Goal: Task Accomplishment & Management: Manage account settings

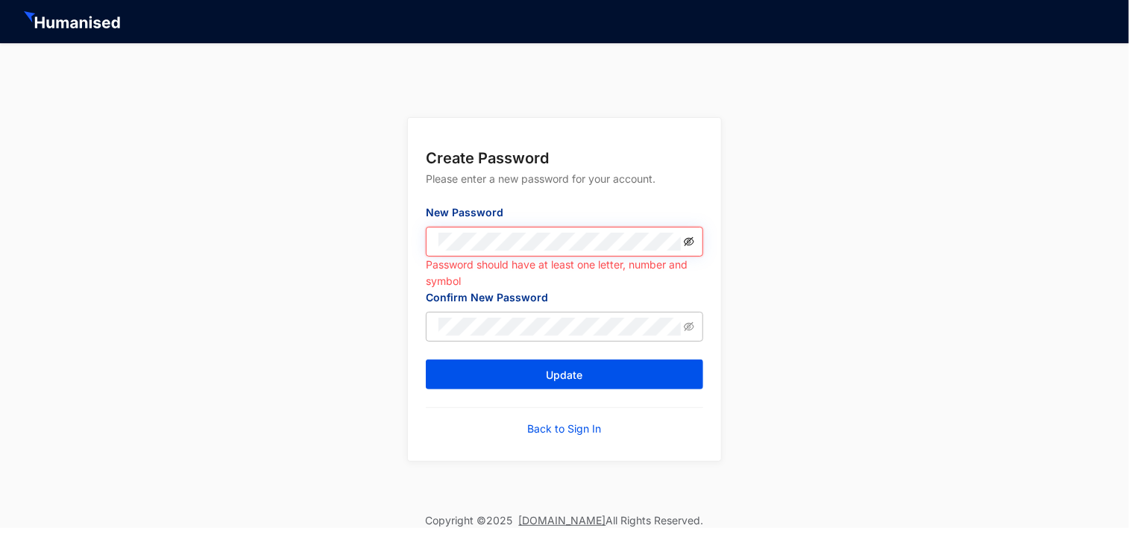
click at [687, 239] on icon "eye-invisible" at bounding box center [689, 241] width 10 height 9
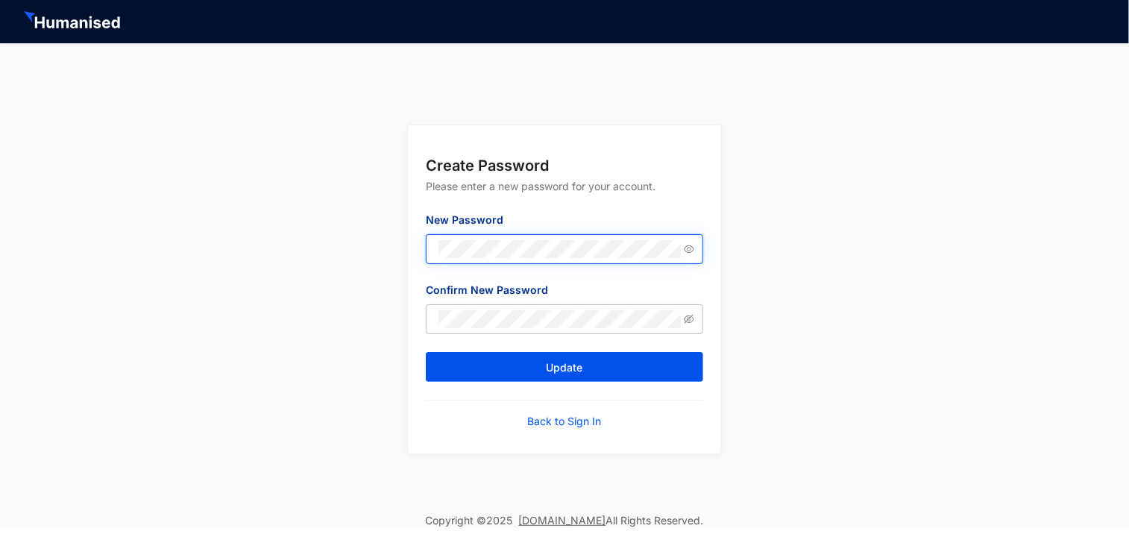
click at [417, 246] on form "Create Password Please enter a new password for your account. New Password Conf…" at bounding box center [564, 289] width 313 height 328
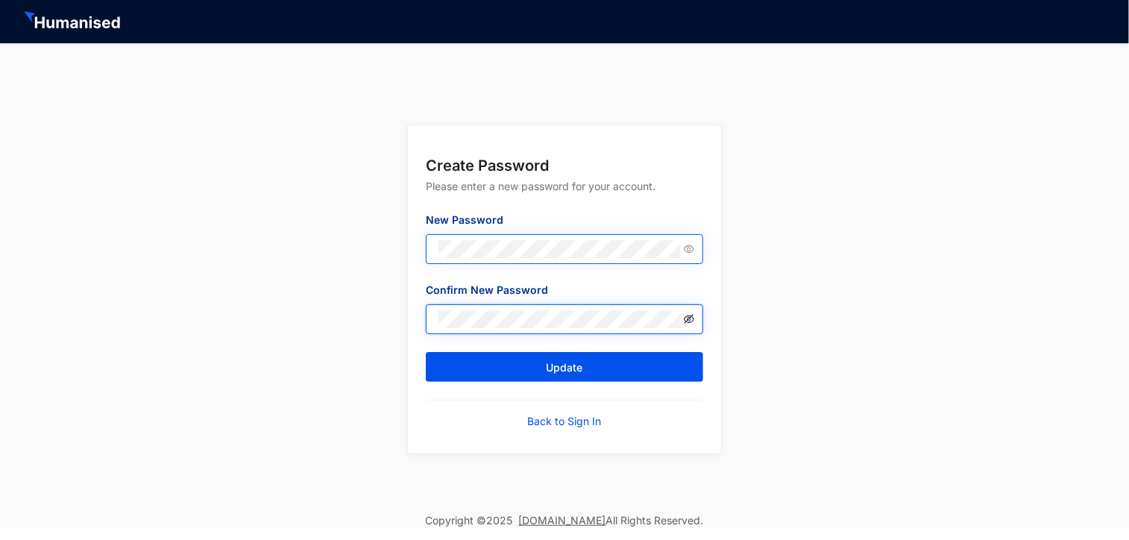
click at [688, 321] on icon "eye-invisible" at bounding box center [689, 319] width 10 height 9
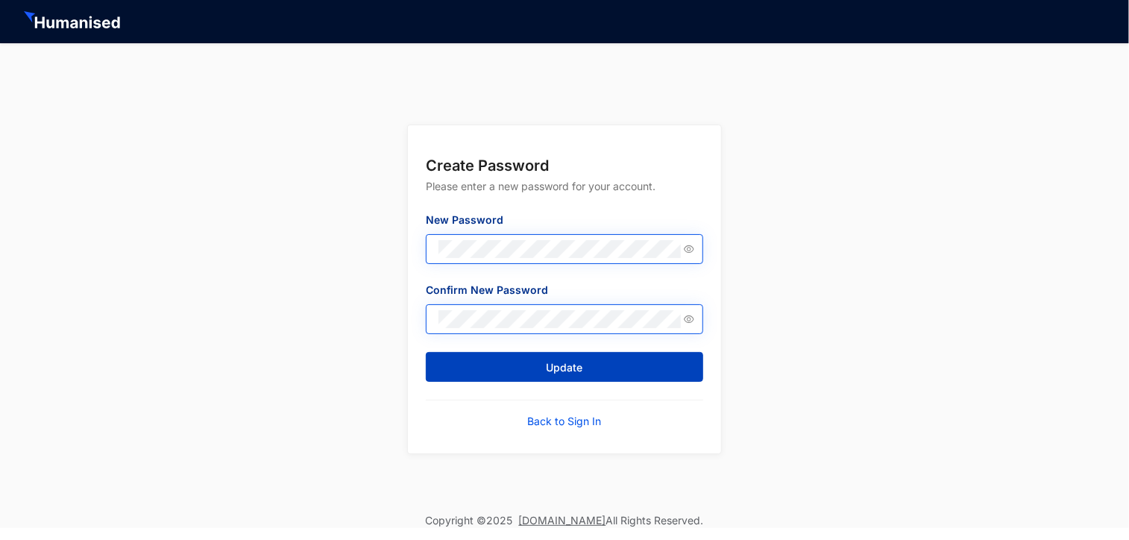
click at [528, 362] on button "Update" at bounding box center [564, 367] width 277 height 30
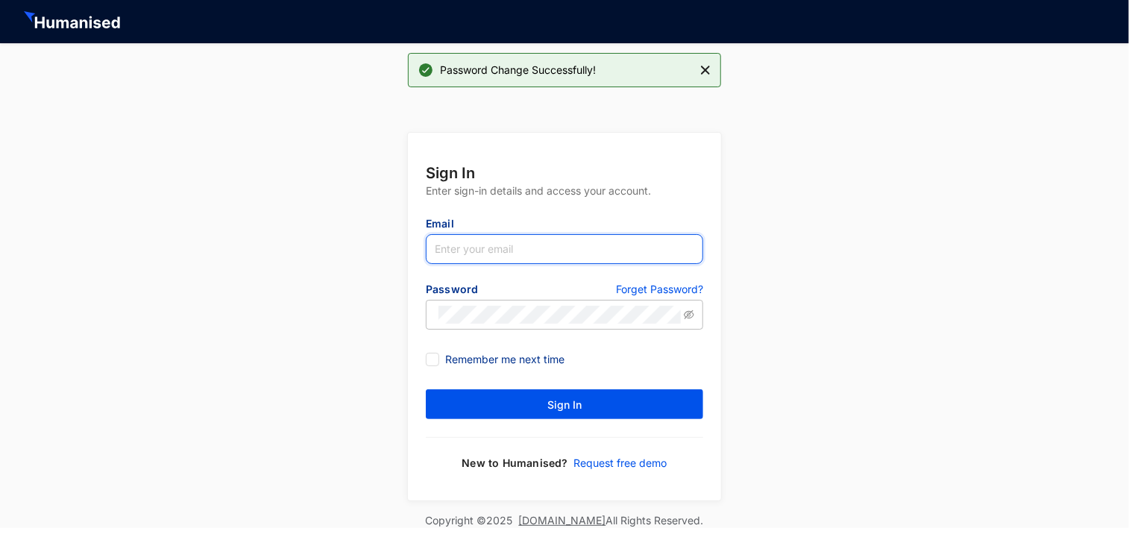
click at [480, 256] on input "text" at bounding box center [564, 249] width 277 height 30
type input "Kganegoda@ca-usa.com"
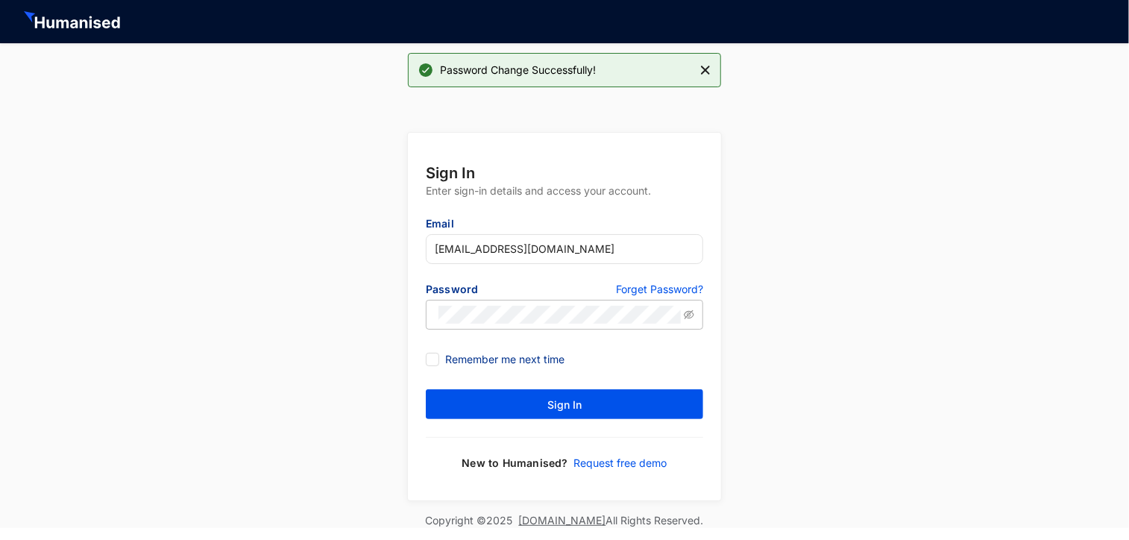
click at [423, 354] on form "Sign In Enter sign-in details and access your account. Email Kganegoda@ca-usa.c…" at bounding box center [564, 316] width 313 height 367
click at [432, 360] on input "Remember me next time" at bounding box center [431, 358] width 10 height 10
checkbox input "true"
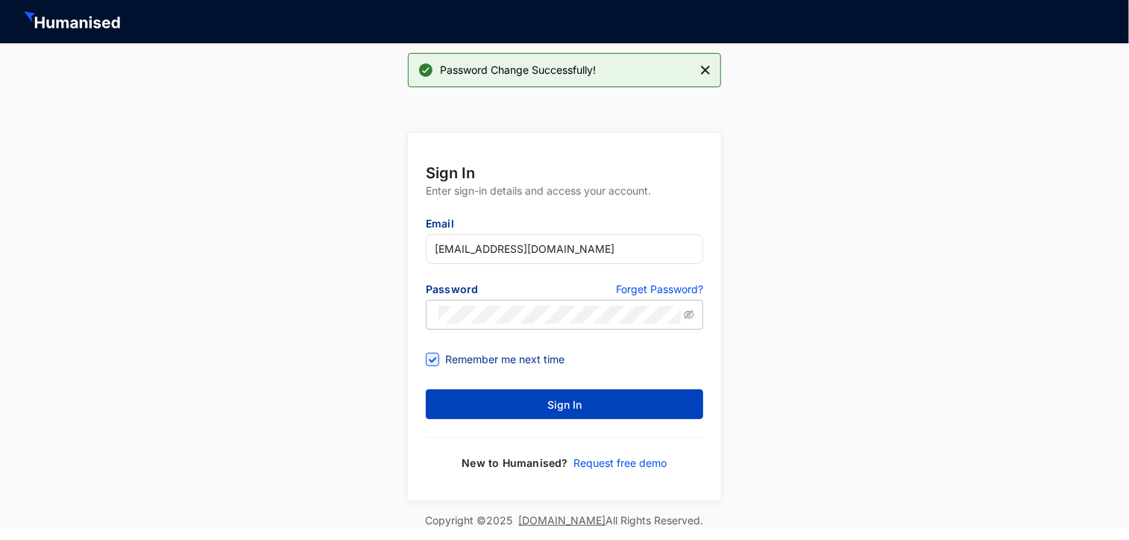
click at [587, 402] on button "Sign In" at bounding box center [564, 404] width 277 height 30
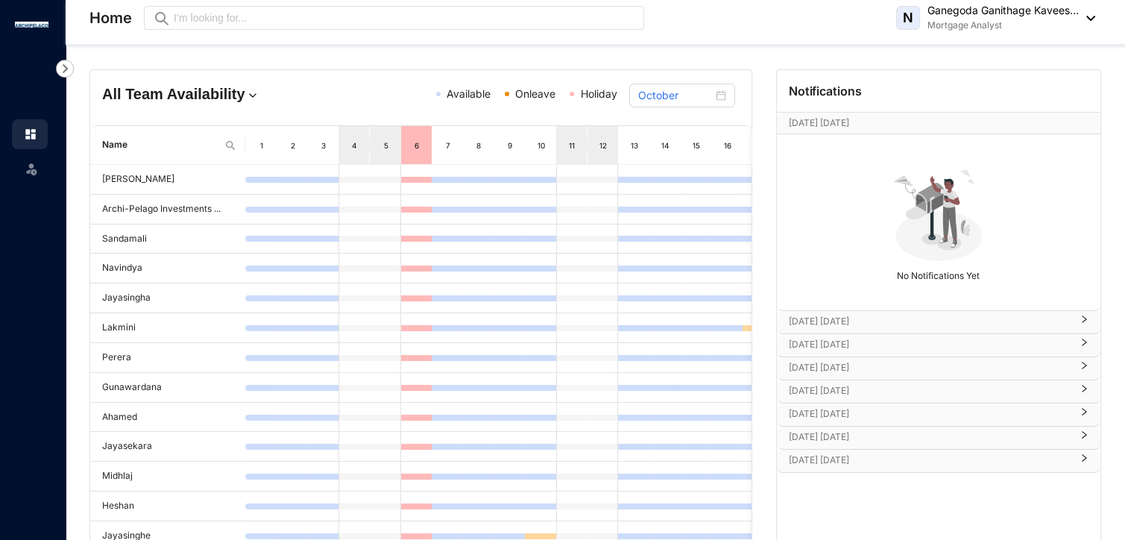
scroll to position [194, 0]
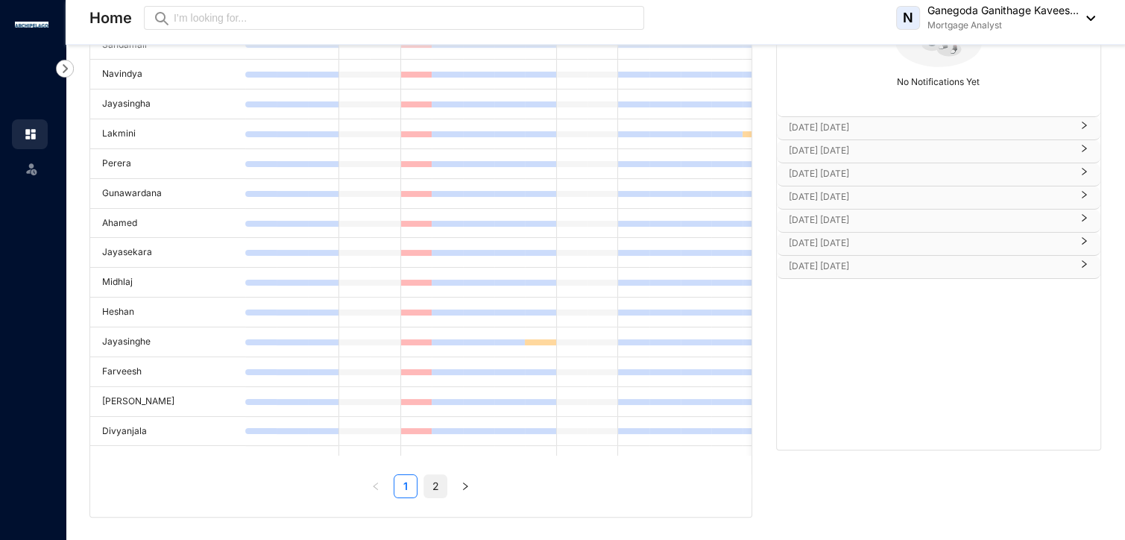
click at [431, 488] on link "2" at bounding box center [435, 486] width 22 height 22
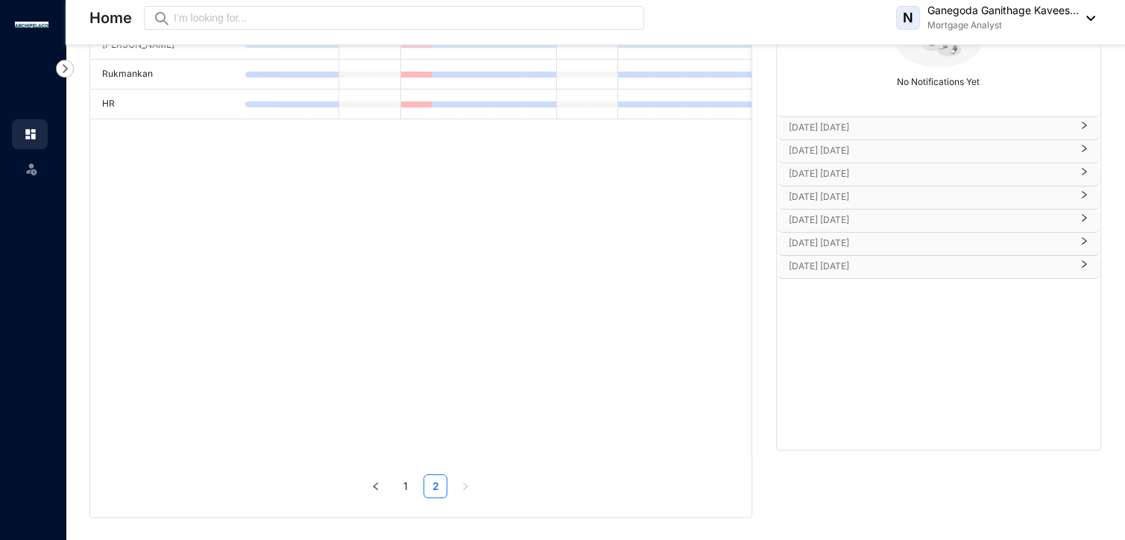
scroll to position [0, 0]
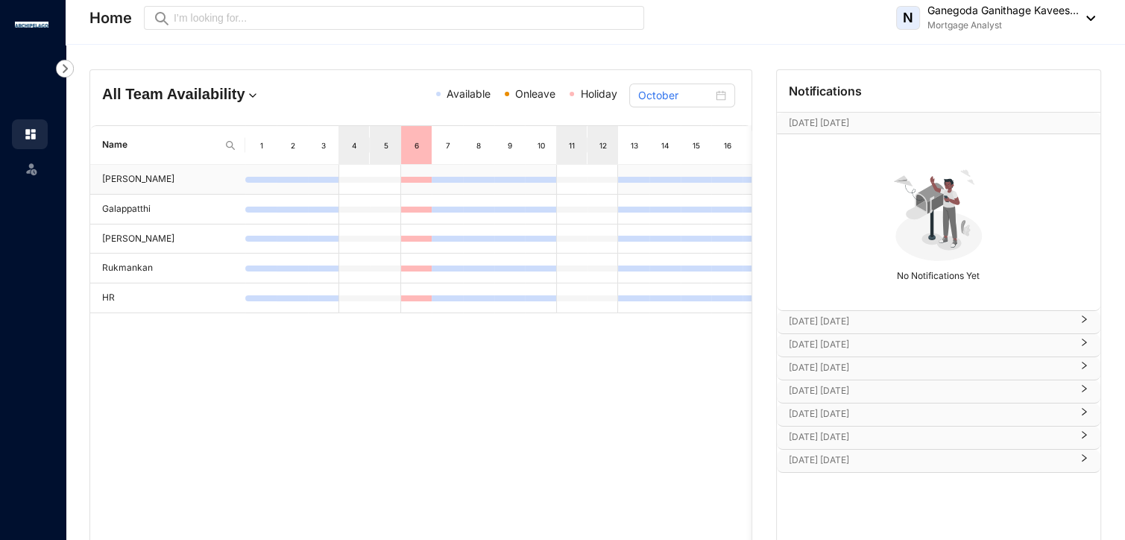
click at [304, 189] on td at bounding box center [292, 180] width 31 height 30
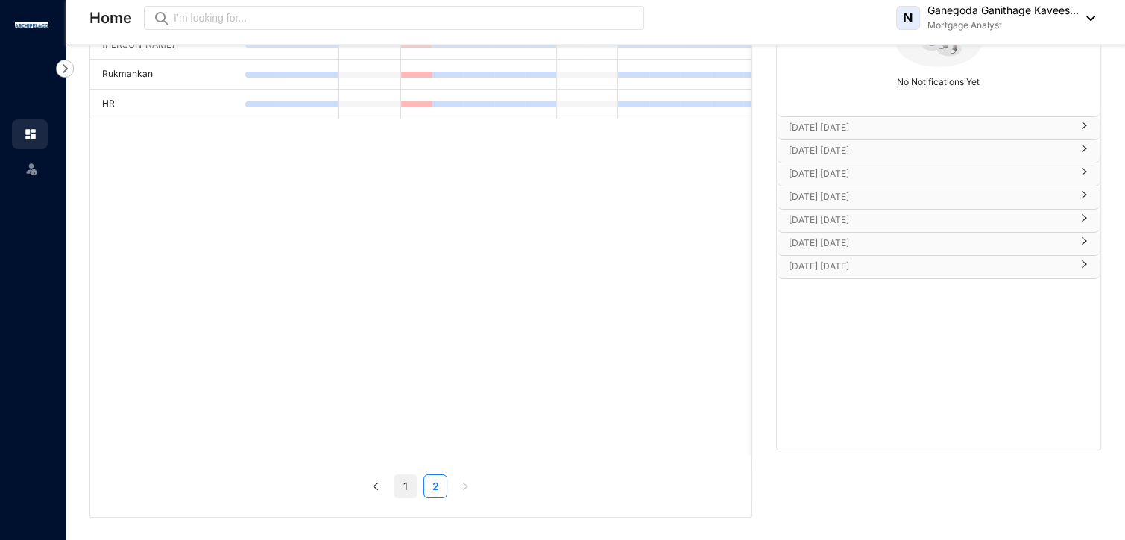
click at [399, 483] on link "1" at bounding box center [405, 486] width 22 height 22
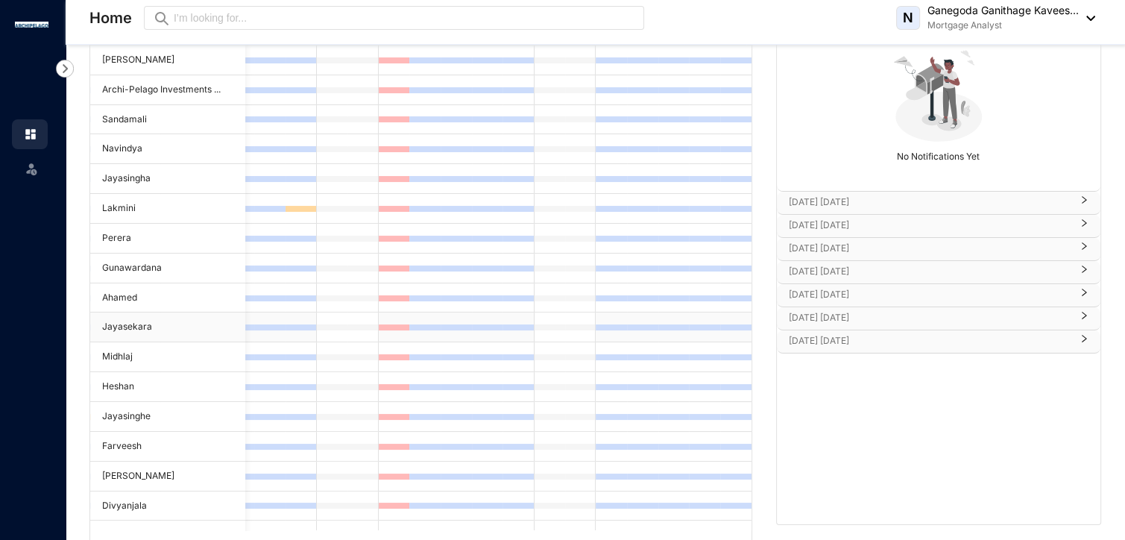
scroll to position [0, 0]
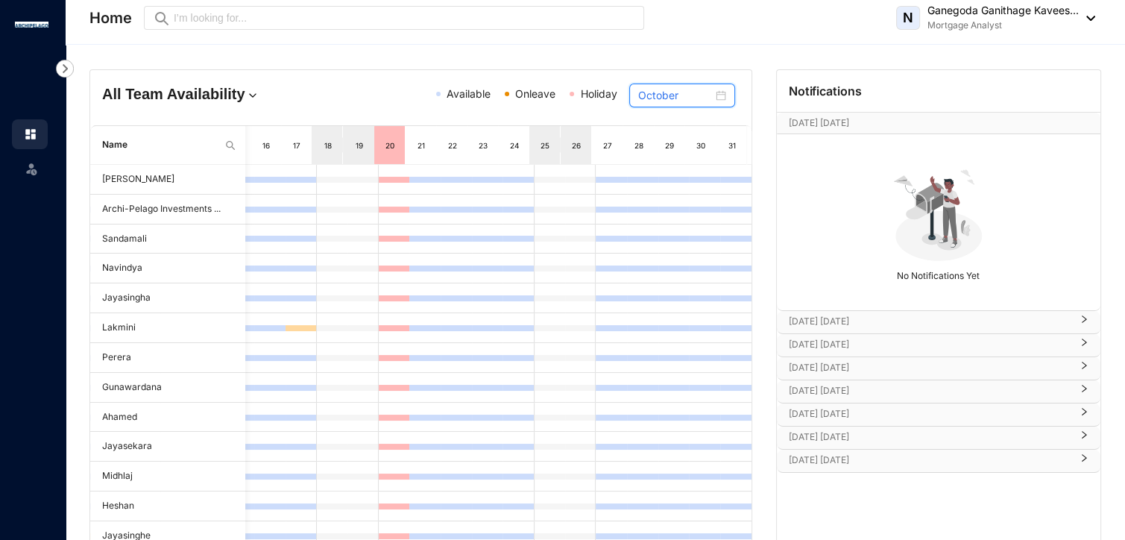
click at [707, 99] on input "October" at bounding box center [675, 95] width 75 height 16
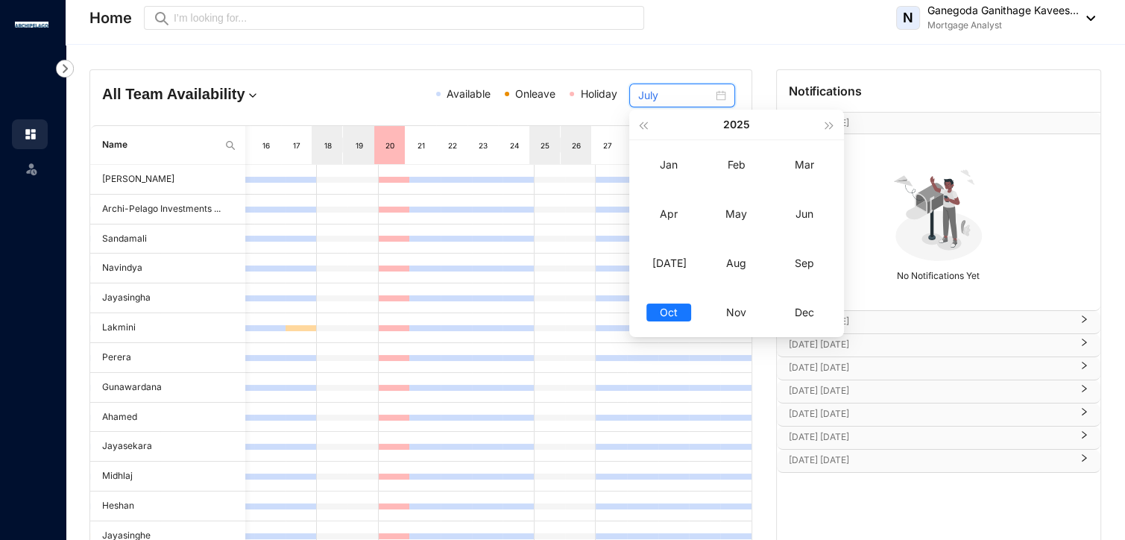
type input "October"
click at [668, 314] on div "Oct" at bounding box center [668, 312] width 45 height 18
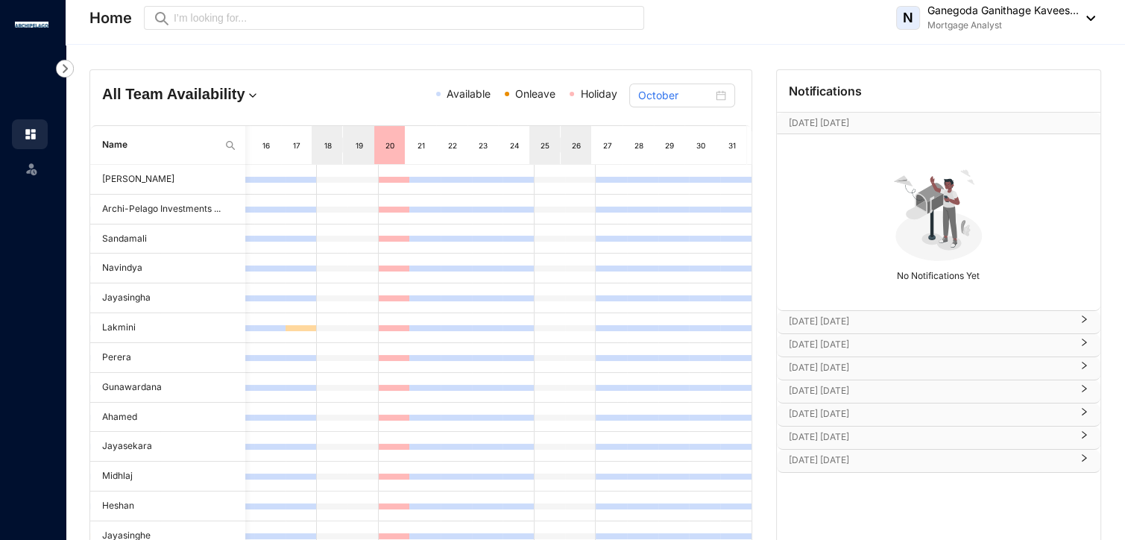
click at [367, 141] on div "19" at bounding box center [358, 145] width 31 height 38
click at [27, 133] on img at bounding box center [30, 133] width 13 height 13
click at [69, 68] on img at bounding box center [65, 69] width 18 height 18
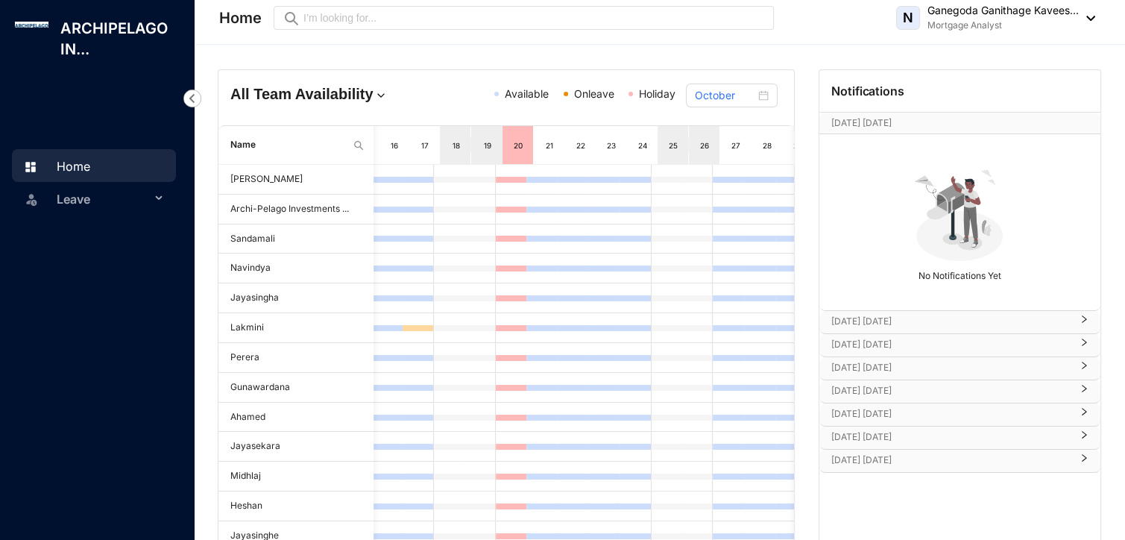
scroll to position [0, 468]
click at [1088, 16] on img at bounding box center [1087, 18] width 16 height 5
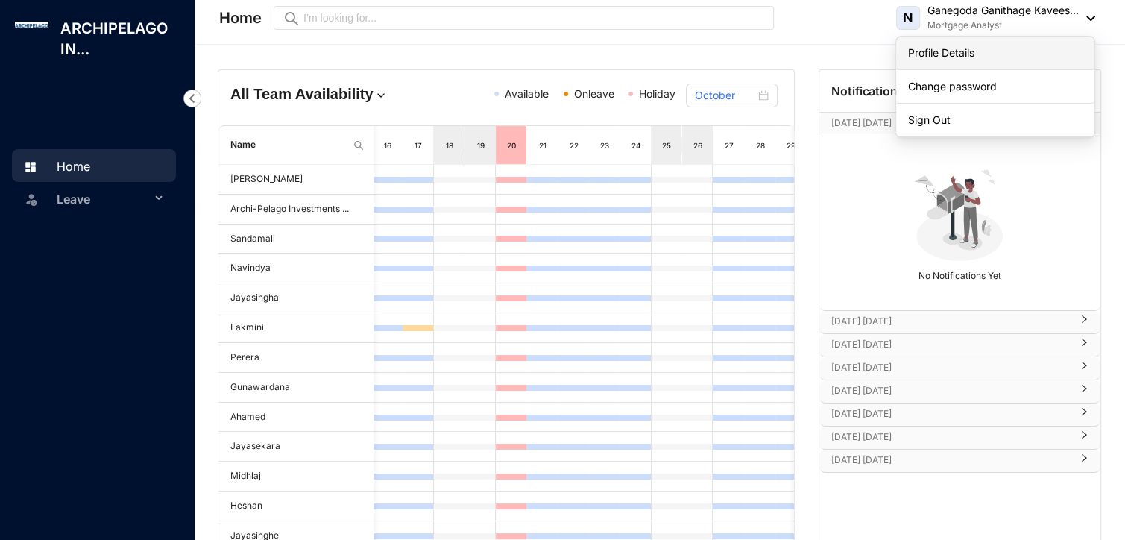
click at [986, 48] on link "Profile Details" at bounding box center [995, 52] width 174 height 15
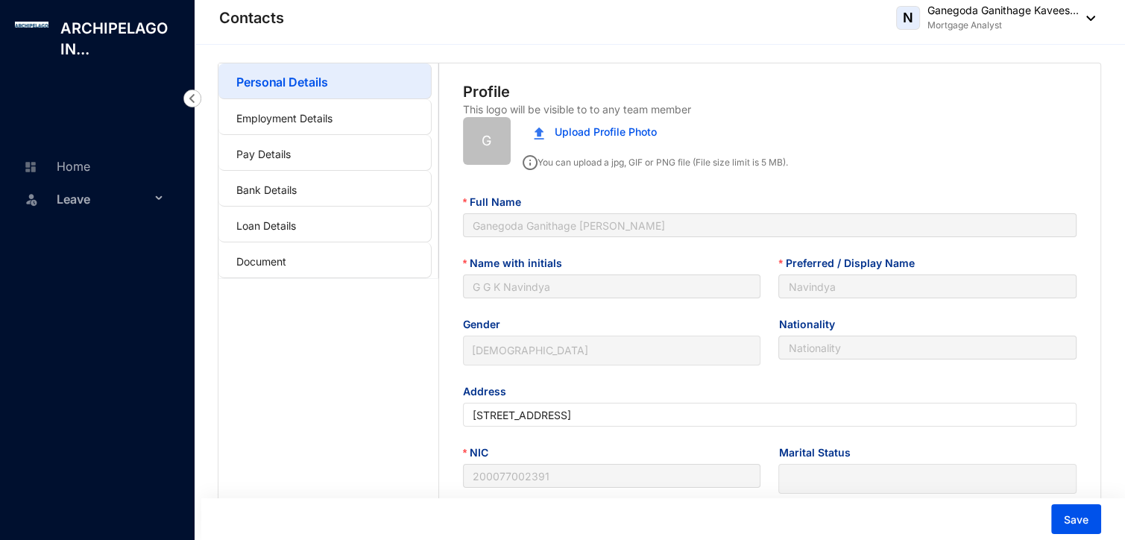
type input "[DATE]"
click at [561, 139] on span "Upload Profile Photo" at bounding box center [606, 132] width 102 height 16
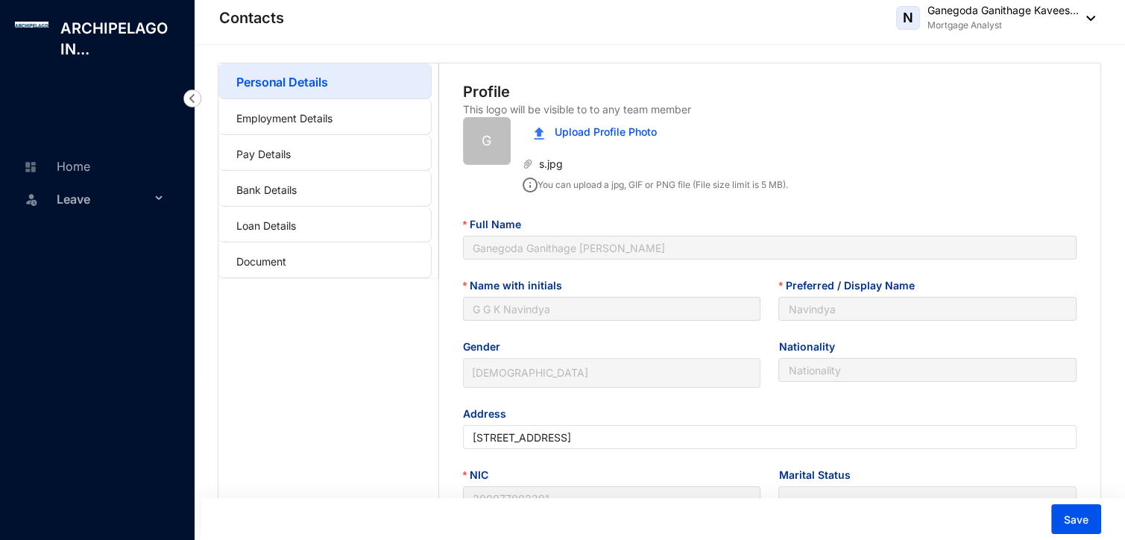
click at [496, 139] on span "G" at bounding box center [487, 141] width 48 height 48
click at [556, 166] on span "s.jpg" at bounding box center [600, 164] width 135 height 16
